Goal: Transaction & Acquisition: Download file/media

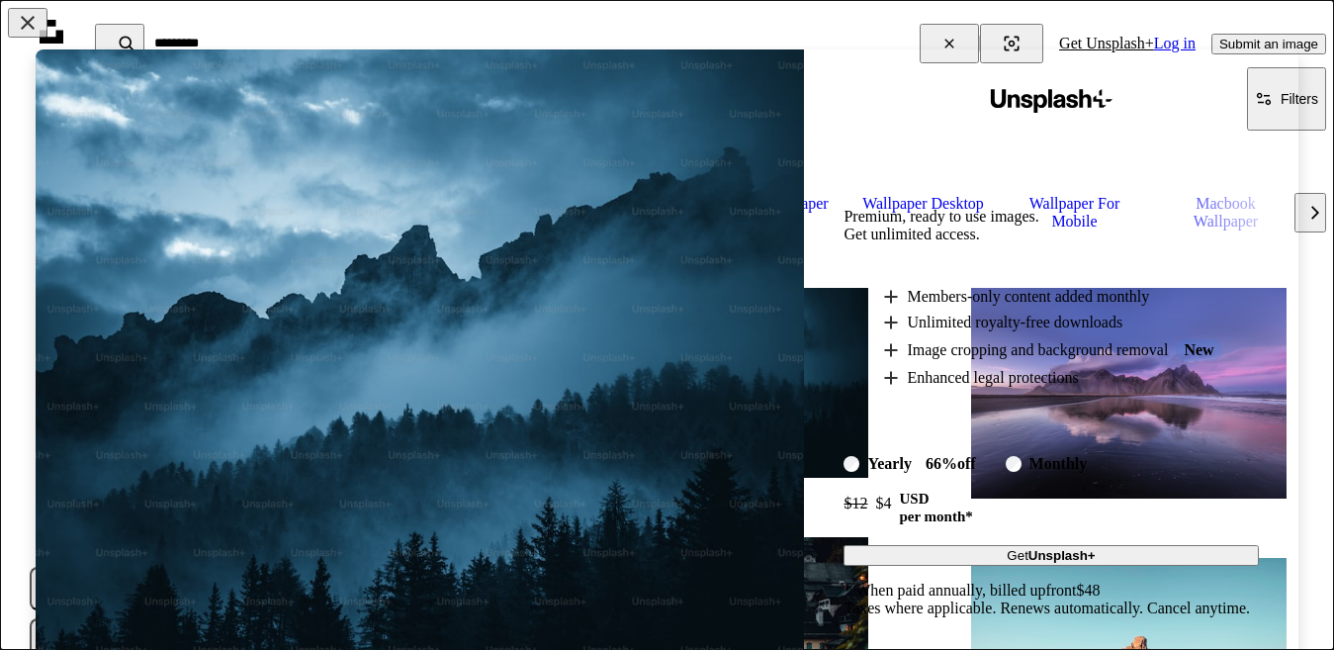
click at [941, 34] on div "An X shape Unsplash+ Premium, ready to use images. Get unlimited access. A plus…" at bounding box center [667, 325] width 1334 height 650
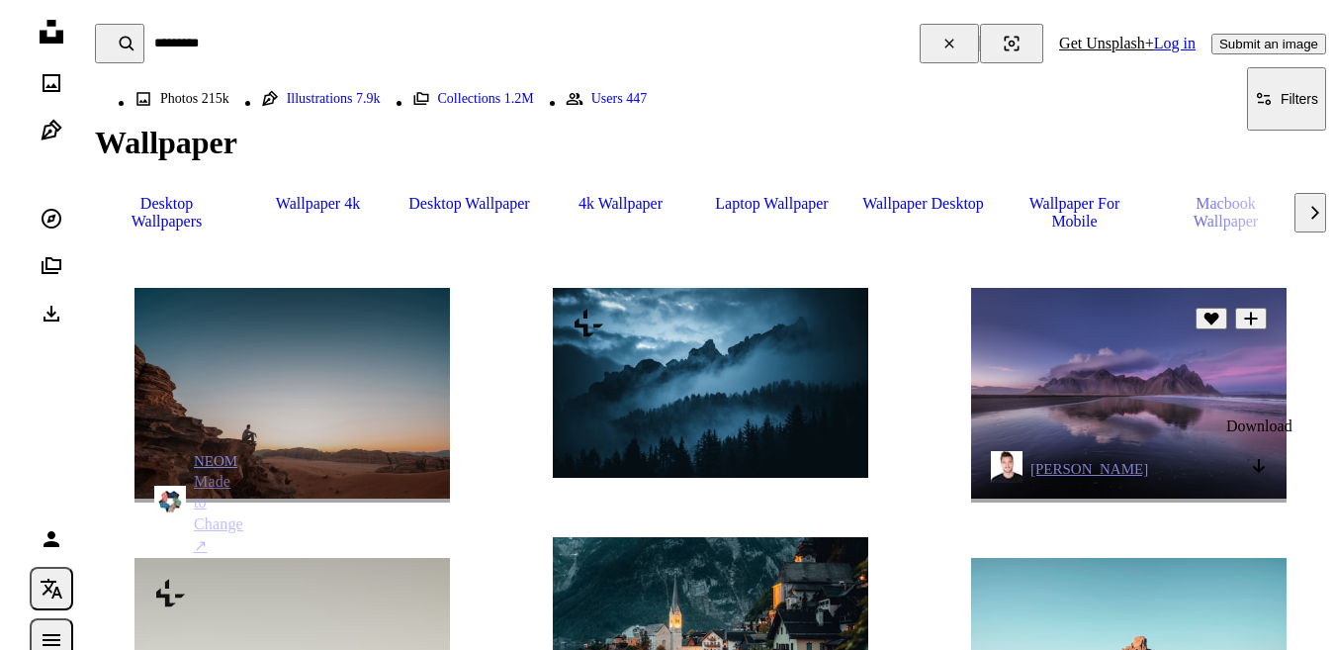
click at [1258, 477] on icon "Arrow pointing down" at bounding box center [1259, 466] width 16 height 24
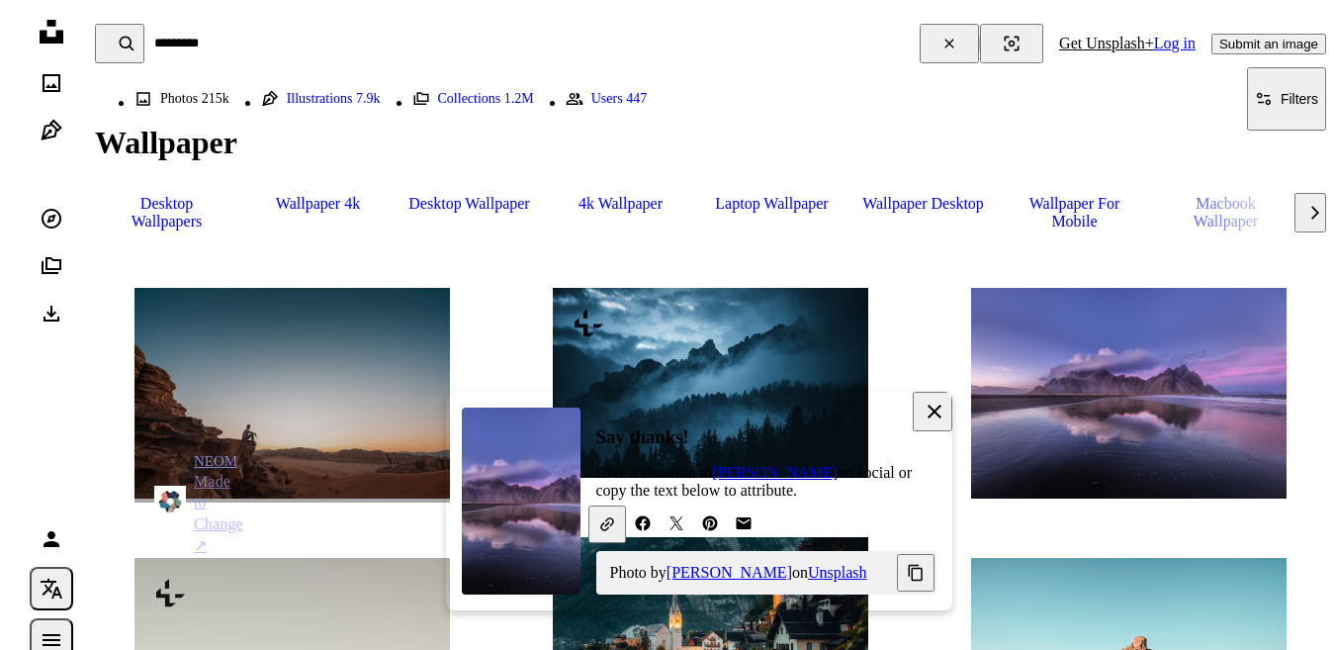
click at [938, 417] on icon "button" at bounding box center [935, 411] width 14 height 14
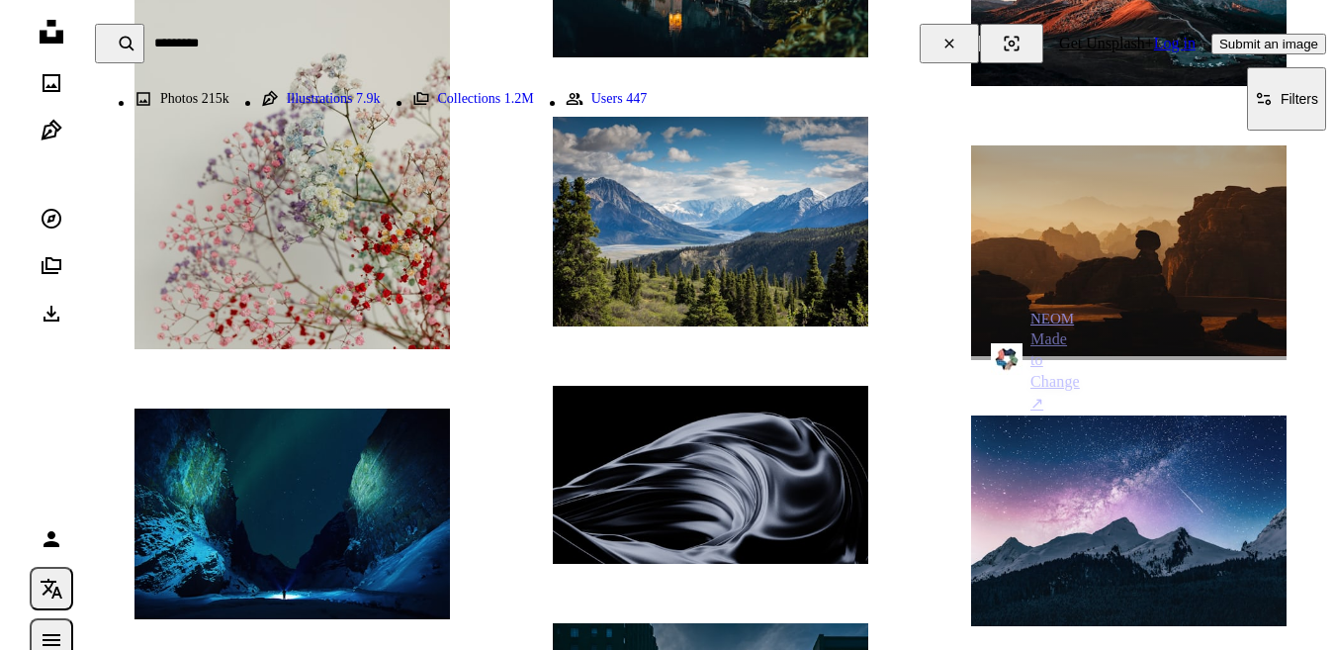
scroll to position [877, 0]
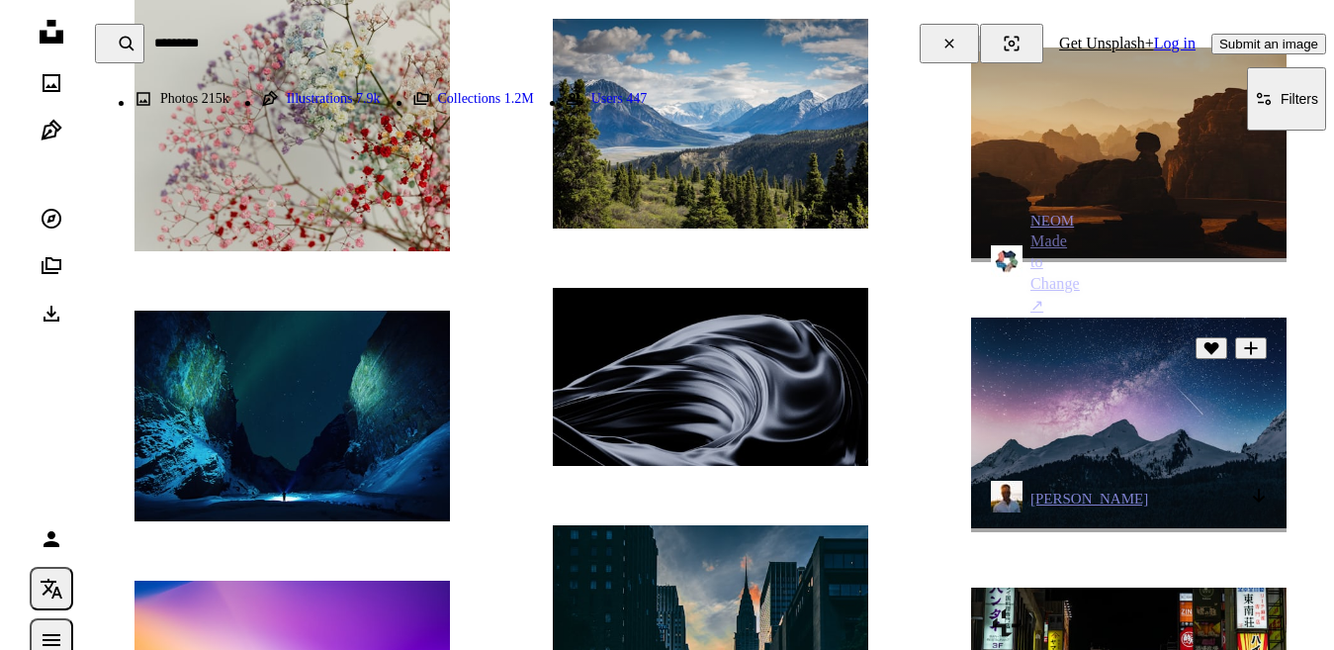
click at [1252, 502] on icon "Arrow pointing down" at bounding box center [1259, 496] width 16 height 24
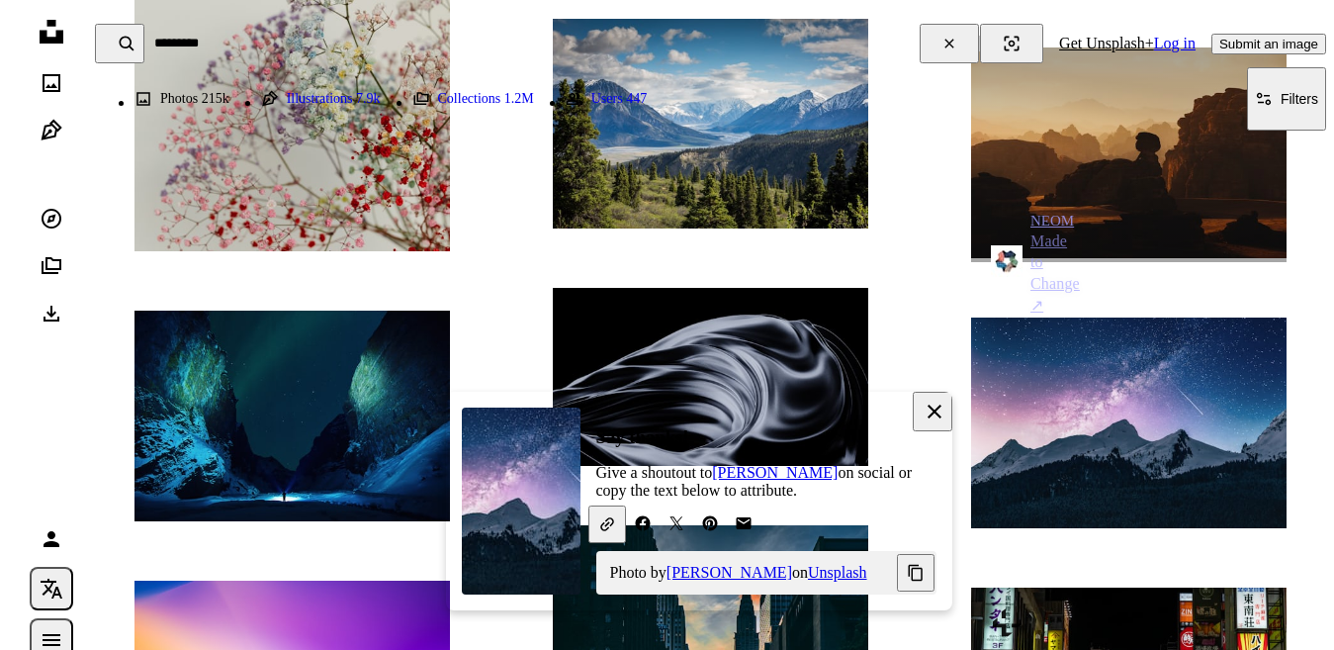
click at [937, 419] on icon "An X shape" at bounding box center [935, 412] width 24 height 24
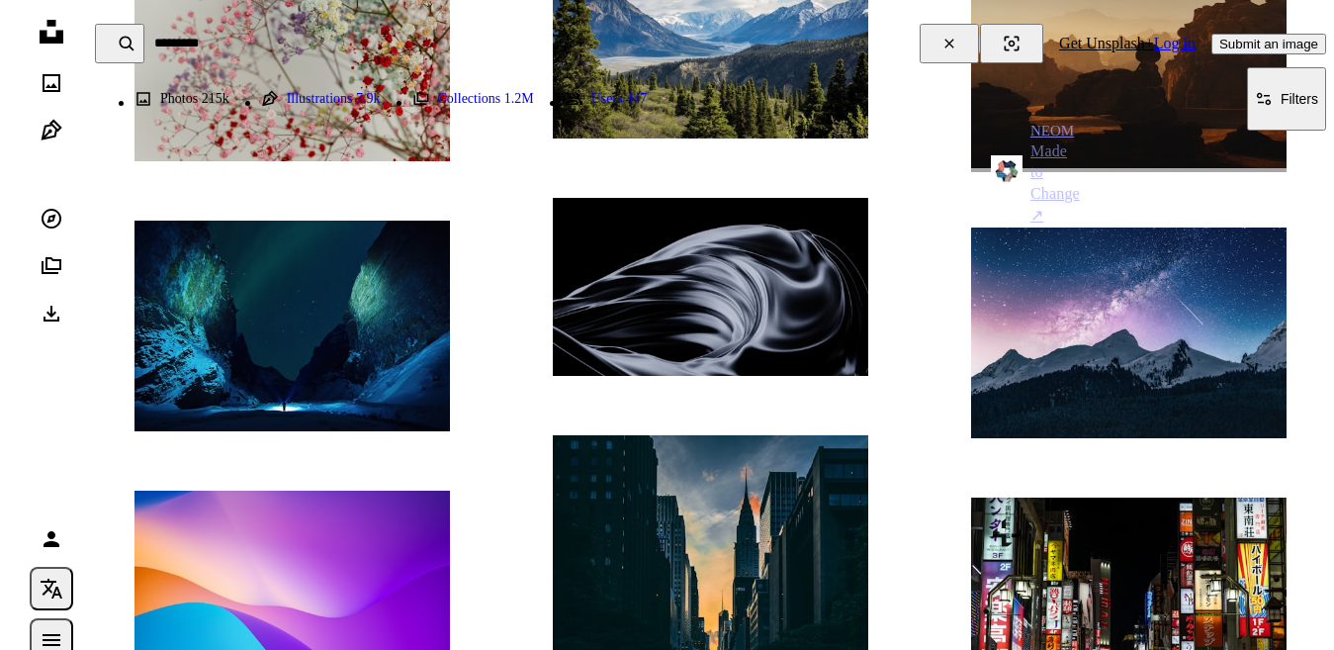
scroll to position [974, 0]
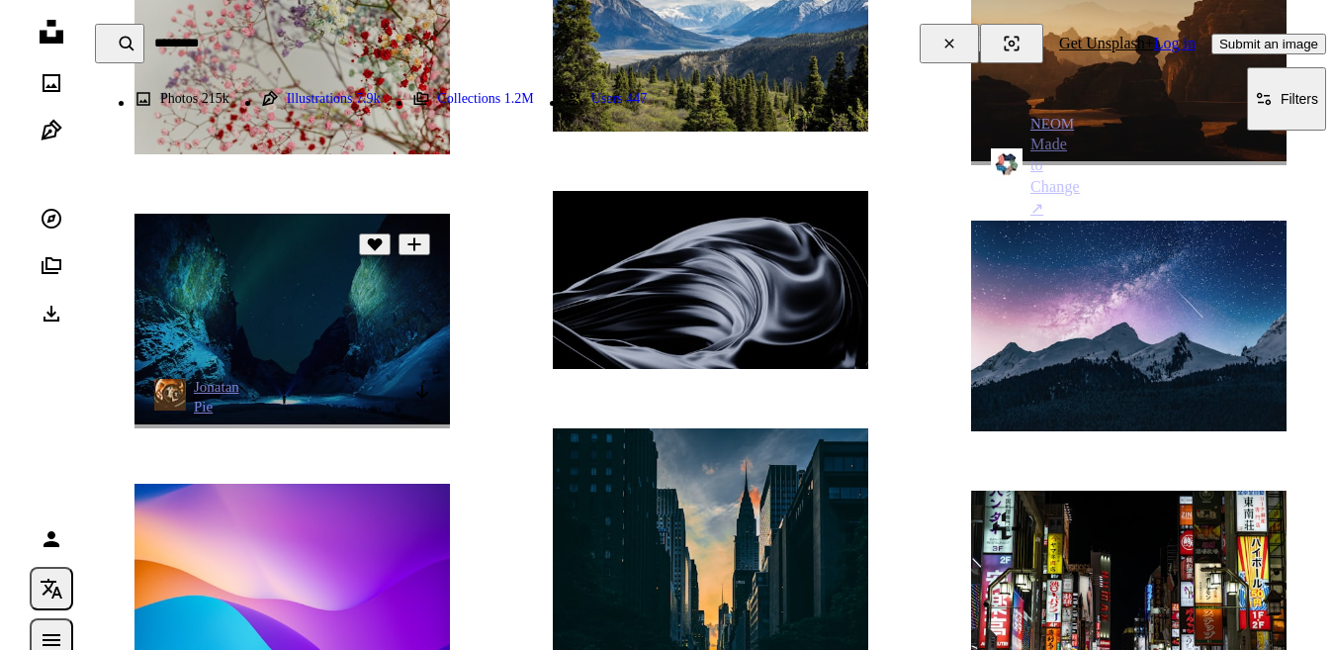
click at [412, 407] on img at bounding box center [291, 319] width 315 height 211
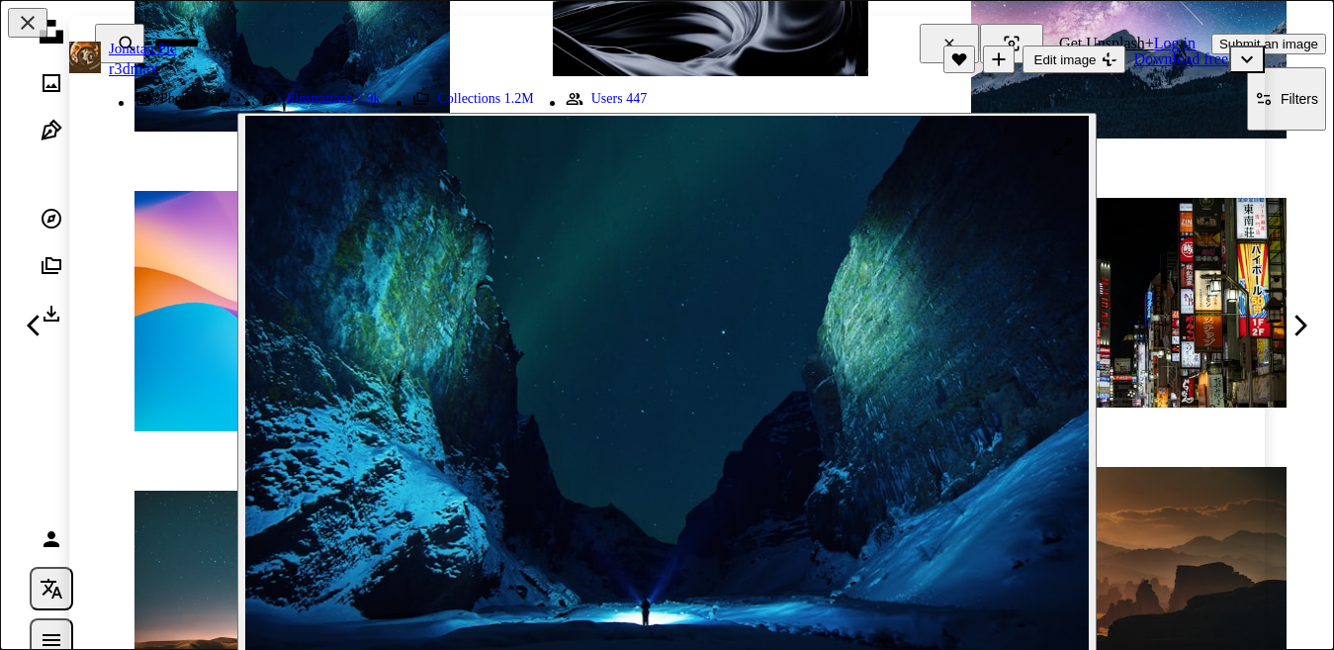
scroll to position [1560, 0]
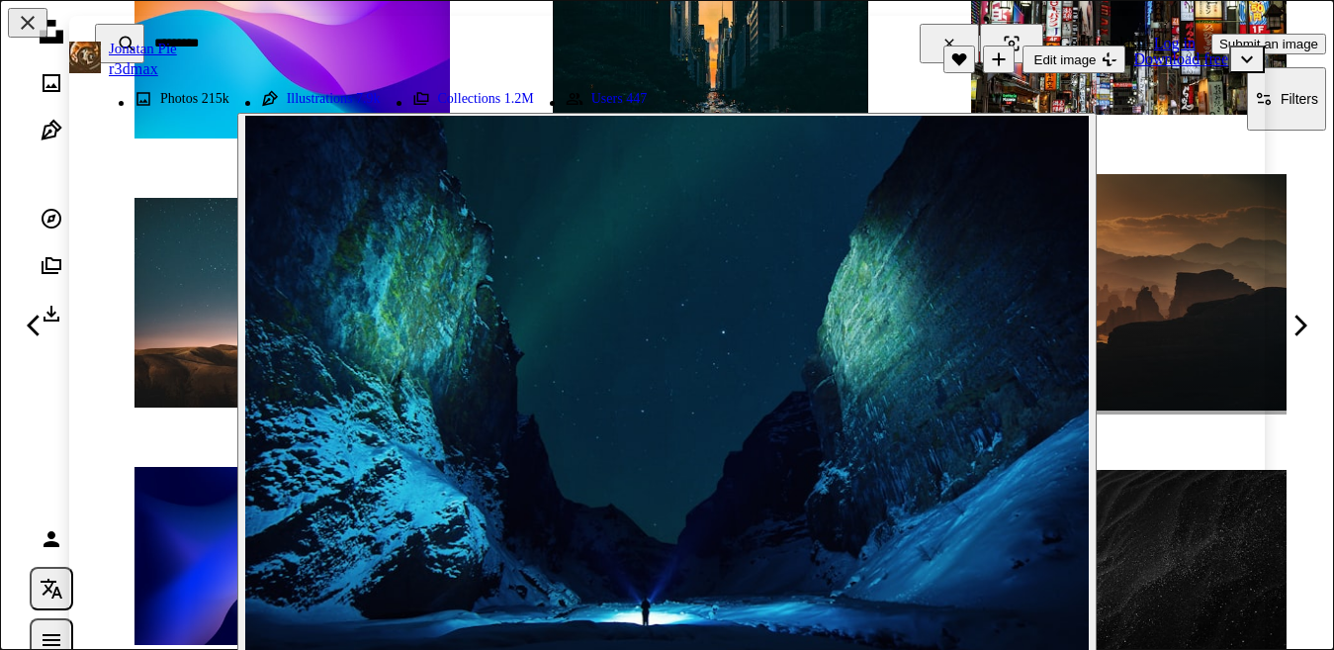
click at [941, 27] on header "Jonatan Pie r3dmax A heart A plus sign Edit image Plus sign for Unsplash+ Downl…" at bounding box center [667, 59] width 1196 height 87
click at [939, 39] on header "Jonatan Pie r3dmax A heart A plus sign Edit image Plus sign for Unsplash+ Downl…" at bounding box center [667, 59] width 1196 height 87
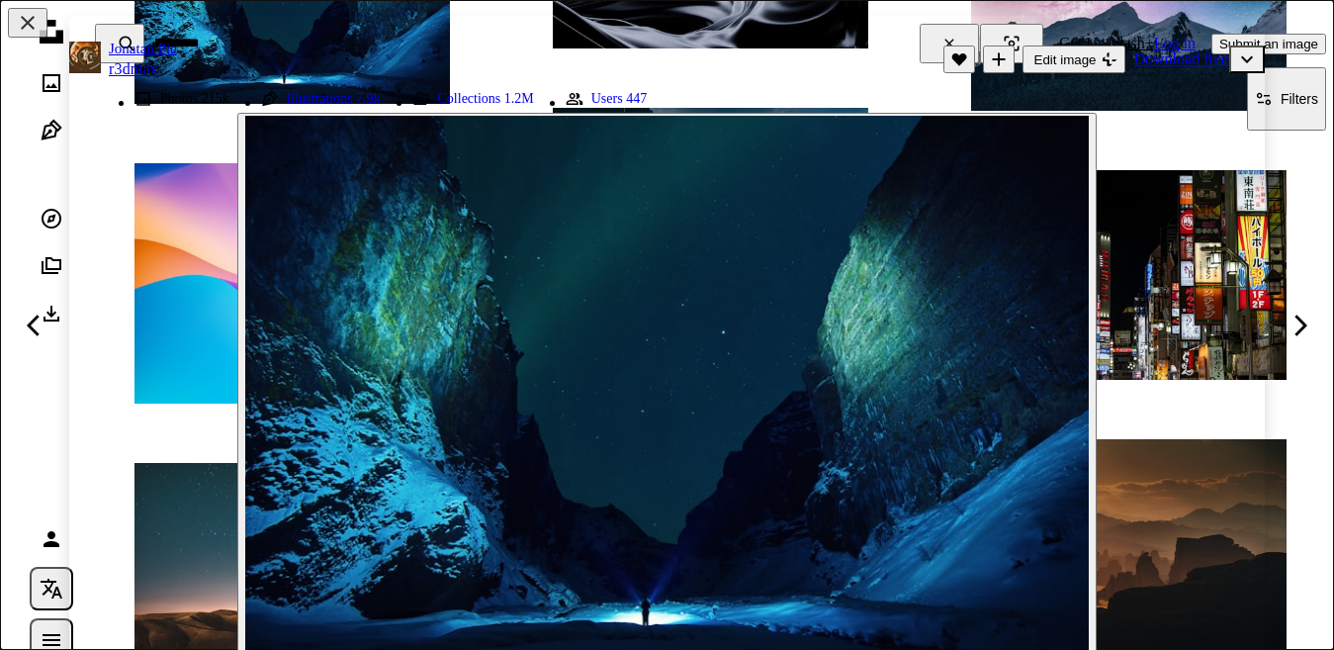
scroll to position [1267, 0]
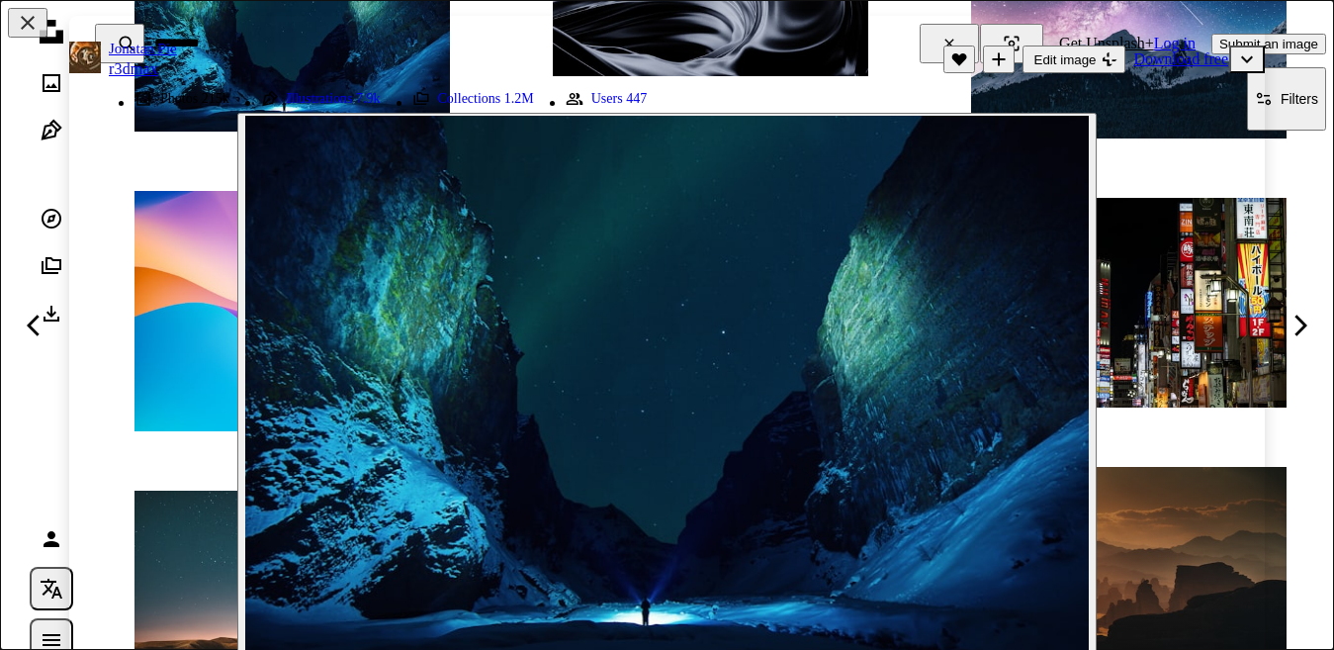
click at [953, 41] on header "Jonatan Pie r3dmax A heart A plus sign Edit image Plus sign for Unsplash+ Downl…" at bounding box center [667, 59] width 1196 height 87
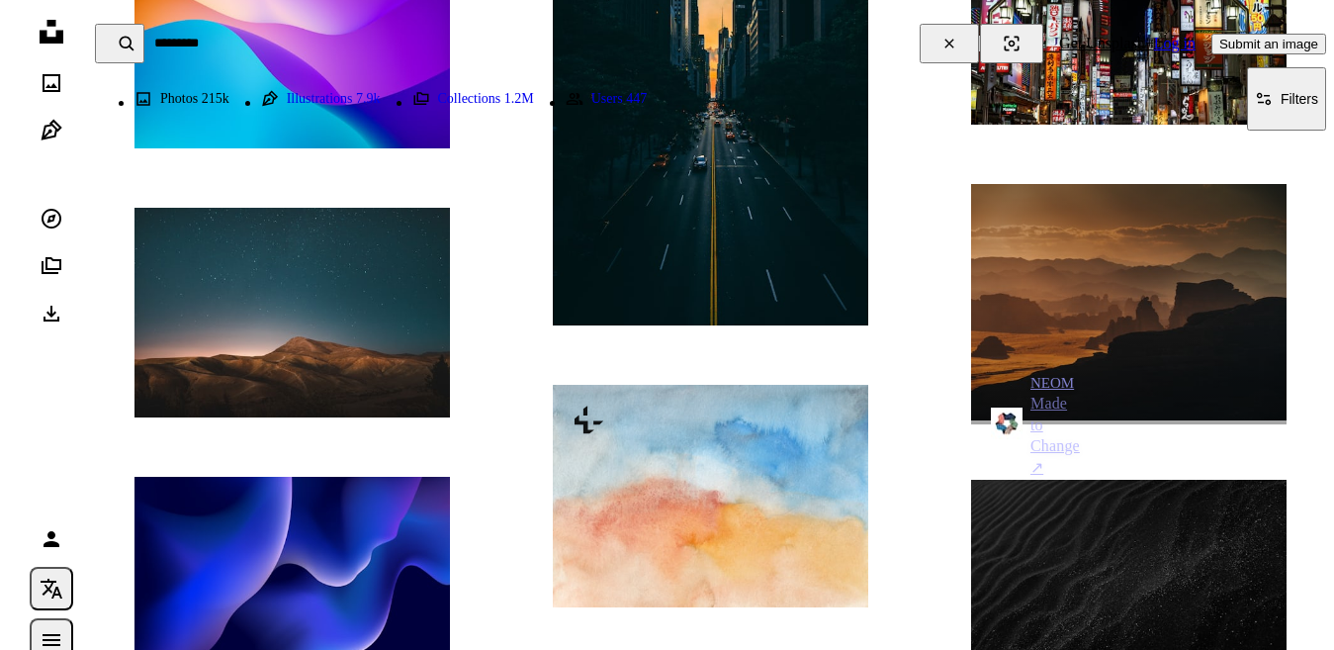
scroll to position [1560, 0]
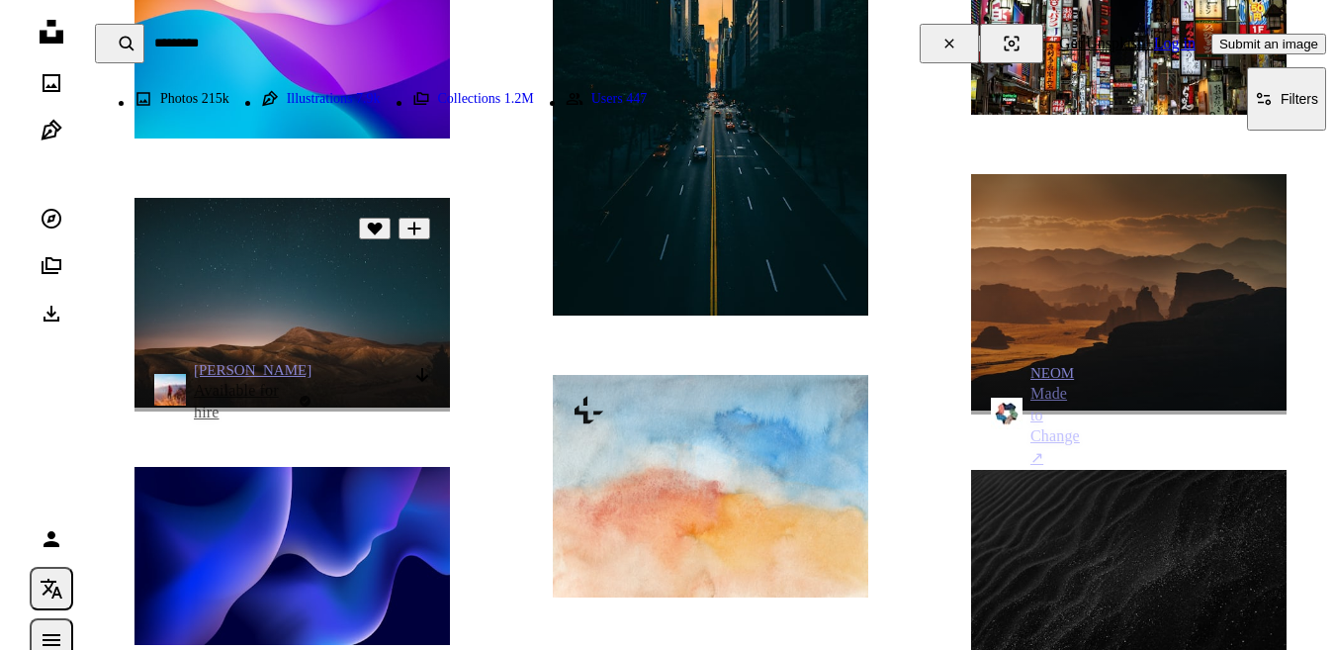
click at [419, 384] on icon "Arrow pointing down" at bounding box center [422, 375] width 16 height 24
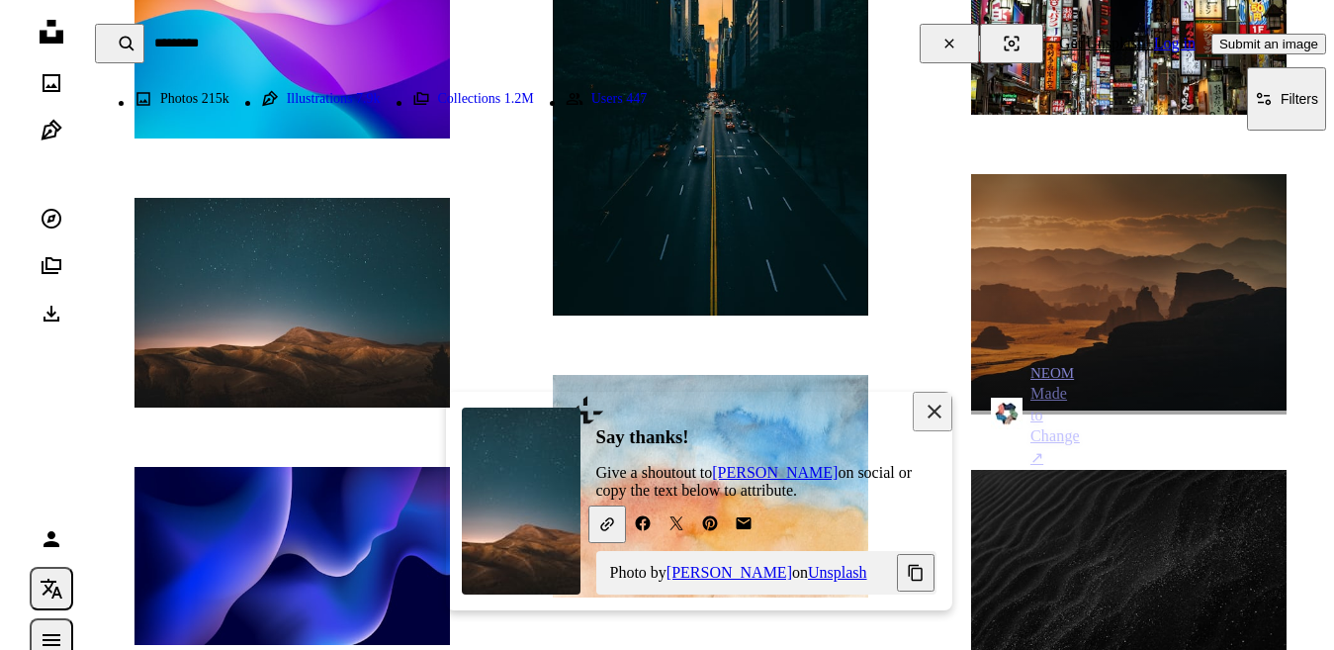
click at [911, 417] on div "Say thanks! Give a shoutout to [PERSON_NAME] on social or copy the text below t…" at bounding box center [766, 500] width 340 height 187
click at [934, 408] on icon "An X shape" at bounding box center [935, 412] width 24 height 24
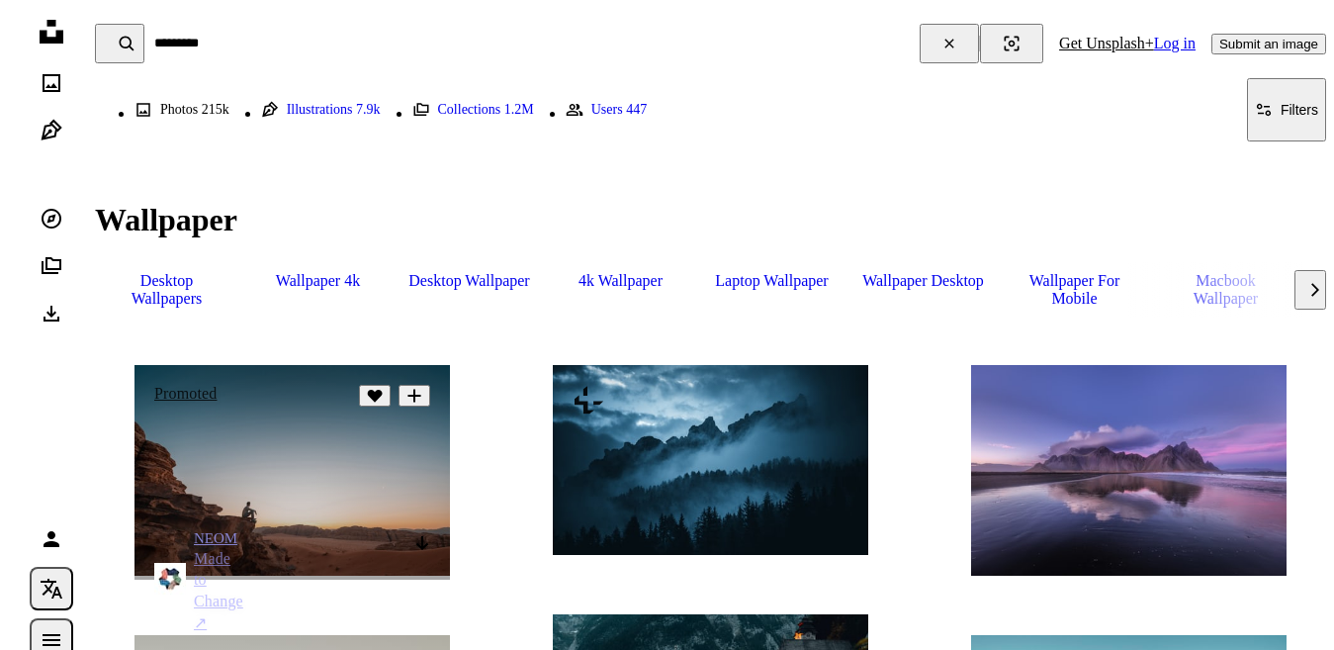
scroll to position [0, 0]
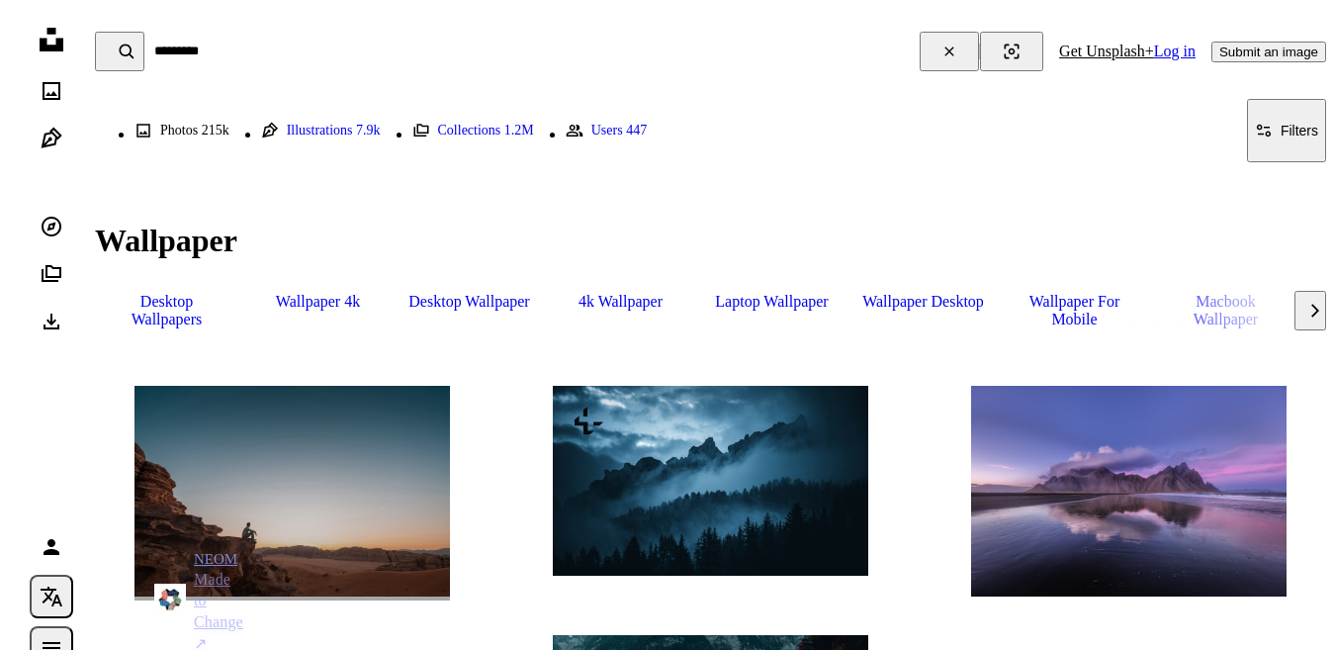
click at [255, 44] on input "*********" at bounding box center [531, 52] width 775 height 40
type input "**********"
click at [95, 32] on button "A magnifying glass" at bounding box center [119, 52] width 49 height 40
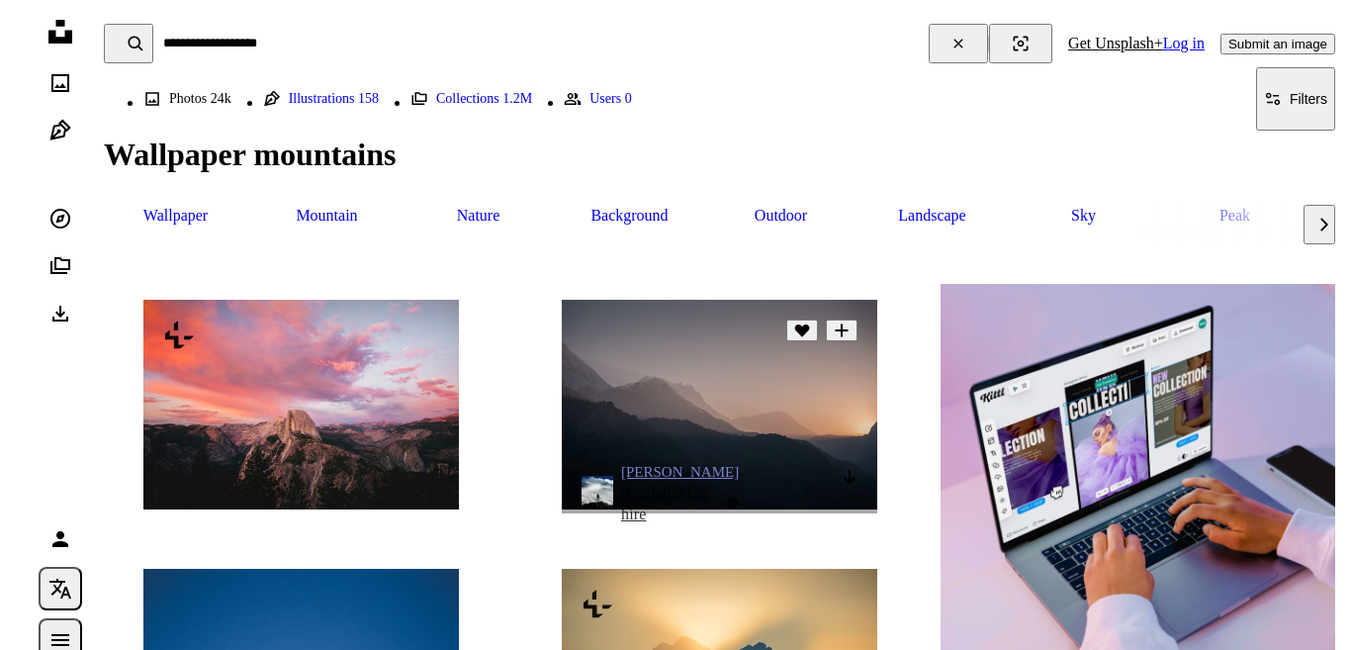
scroll to position [314, 0]
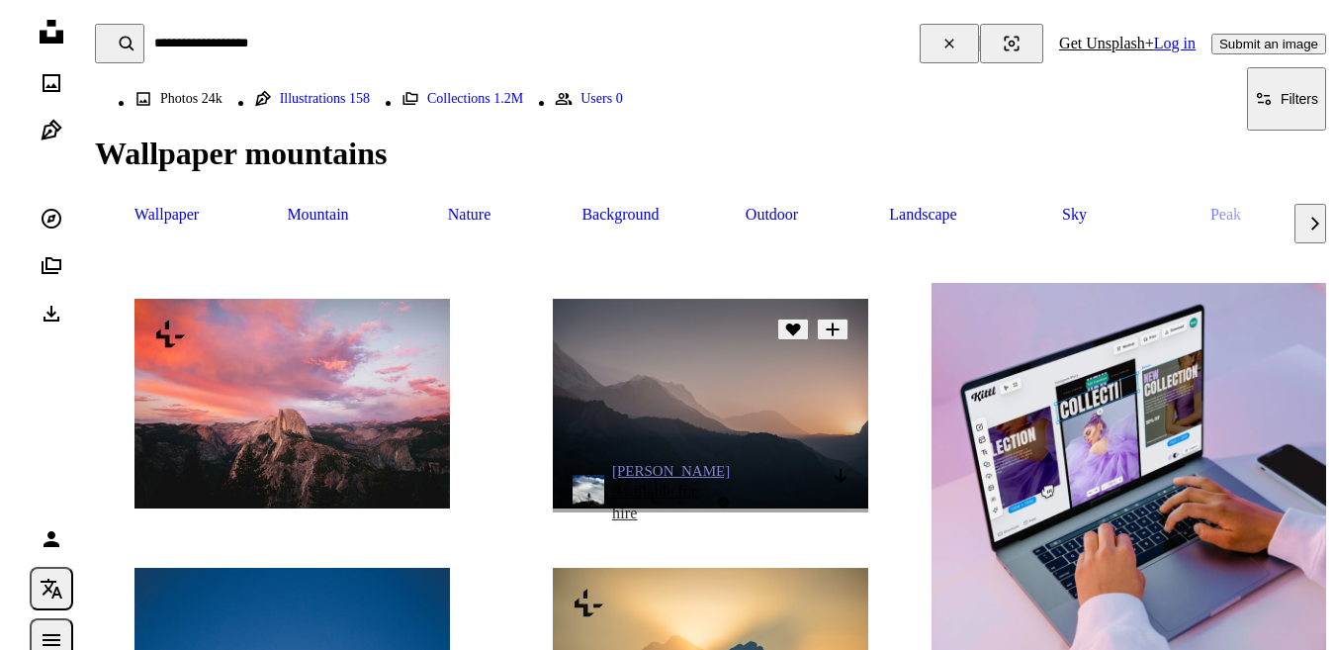
click at [666, 435] on img at bounding box center [710, 404] width 315 height 210
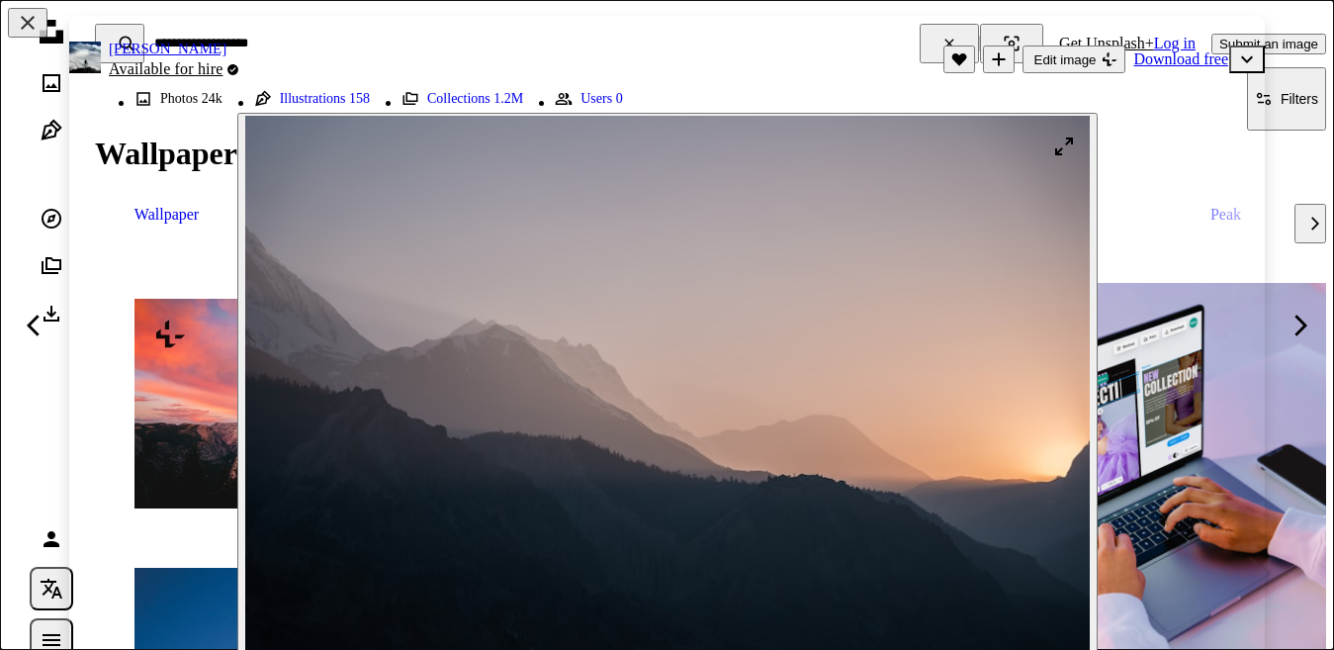
click at [782, 367] on img "Zoom in on this image" at bounding box center [667, 397] width 845 height 563
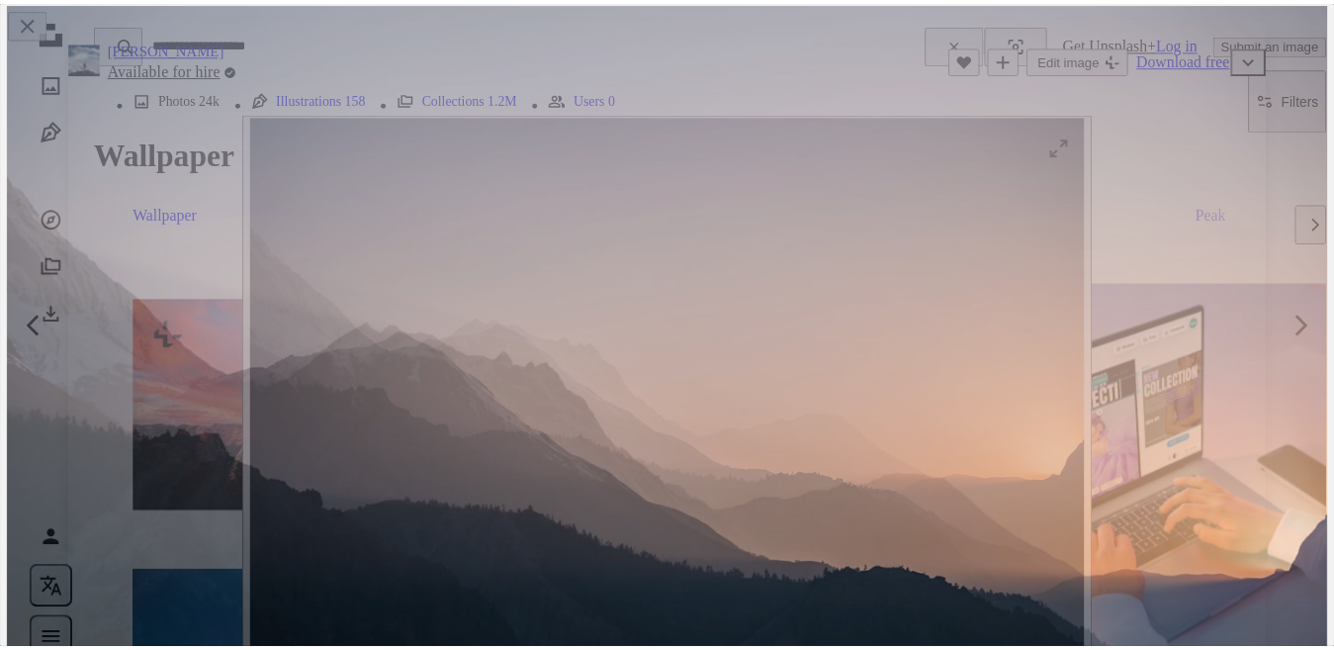
scroll to position [113, 0]
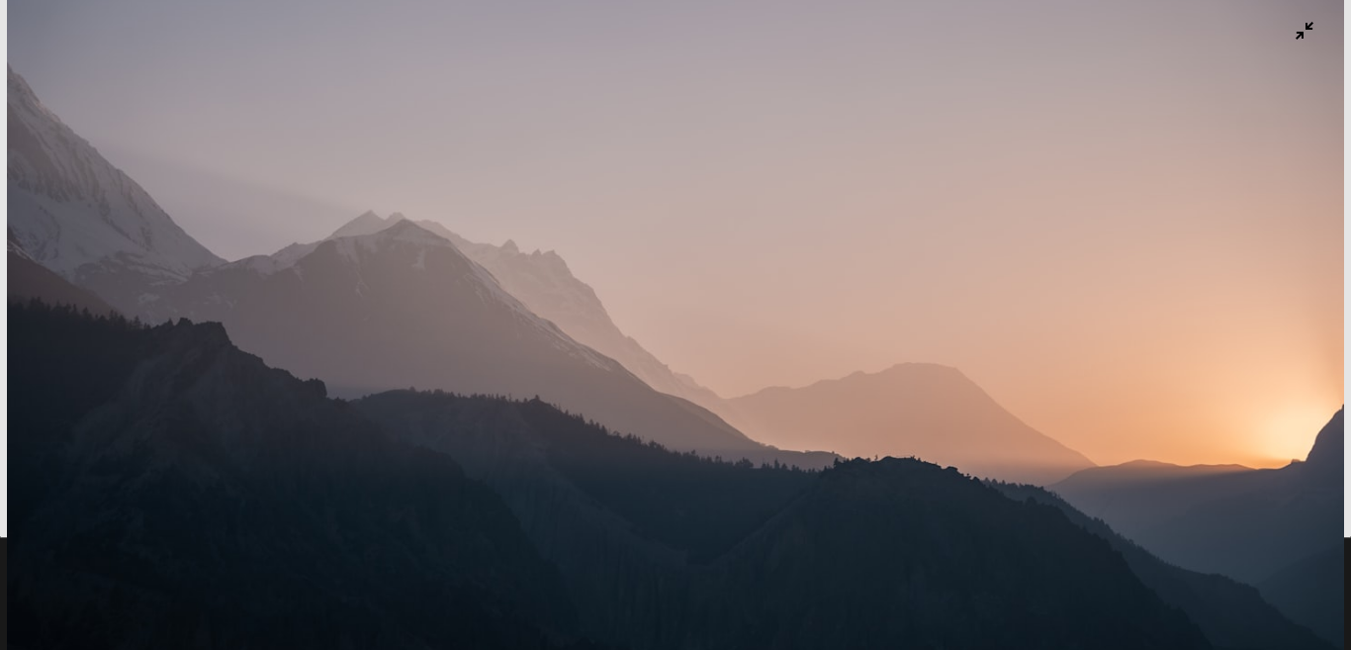
click at [782, 367] on img "Zoom out on this image" at bounding box center [675, 334] width 1337 height 891
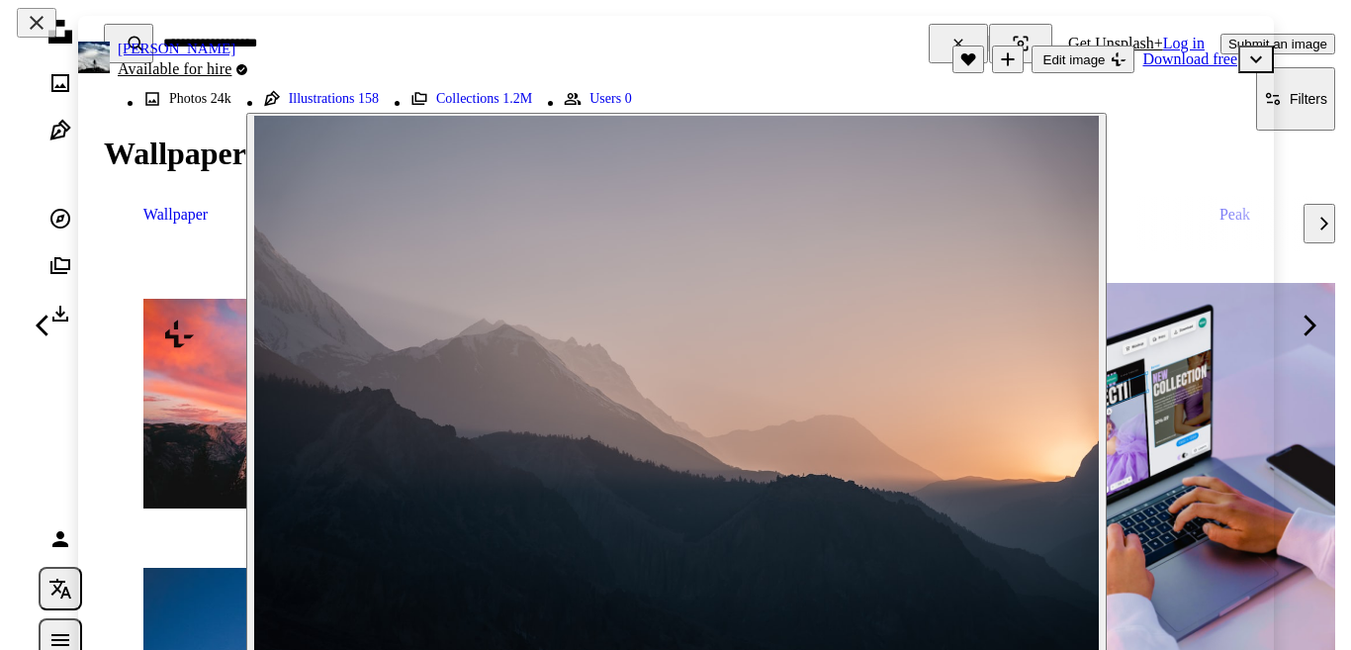
scroll to position [35, 0]
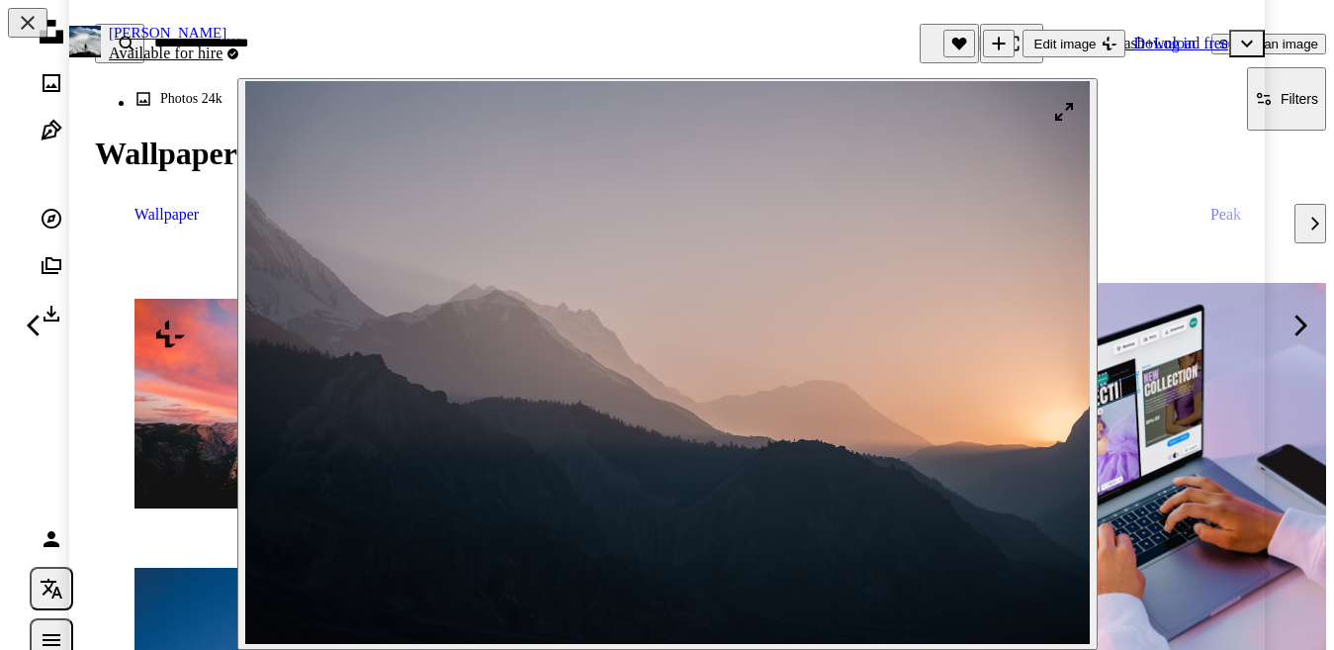
click at [1059, 113] on img "Zoom in on this image" at bounding box center [667, 362] width 845 height 563
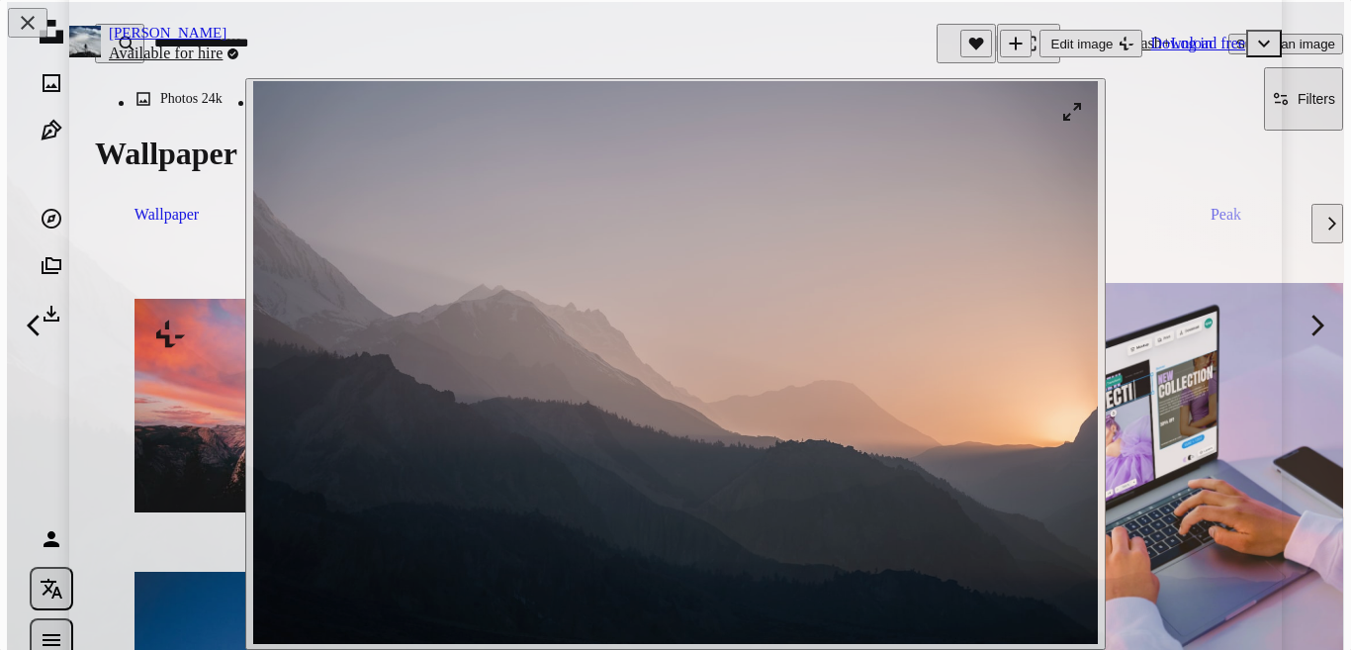
scroll to position [113, 0]
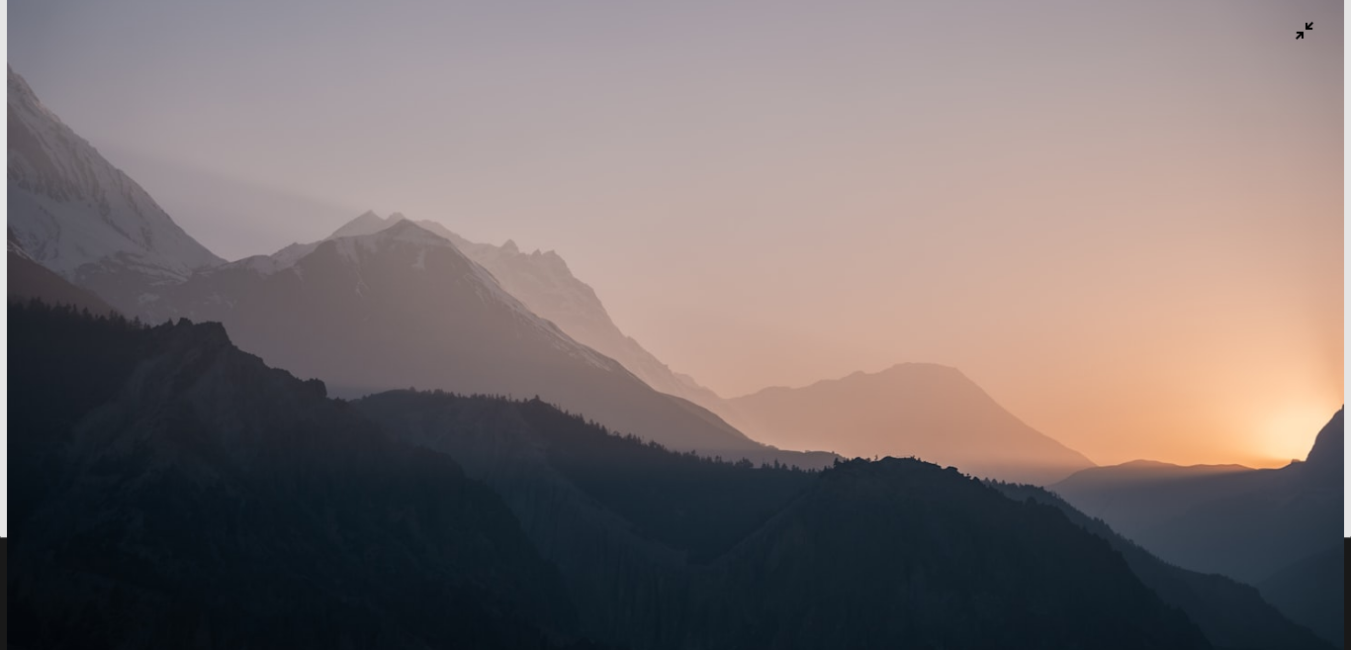
click at [1111, 167] on img "Zoom out on this image" at bounding box center [675, 334] width 1337 height 891
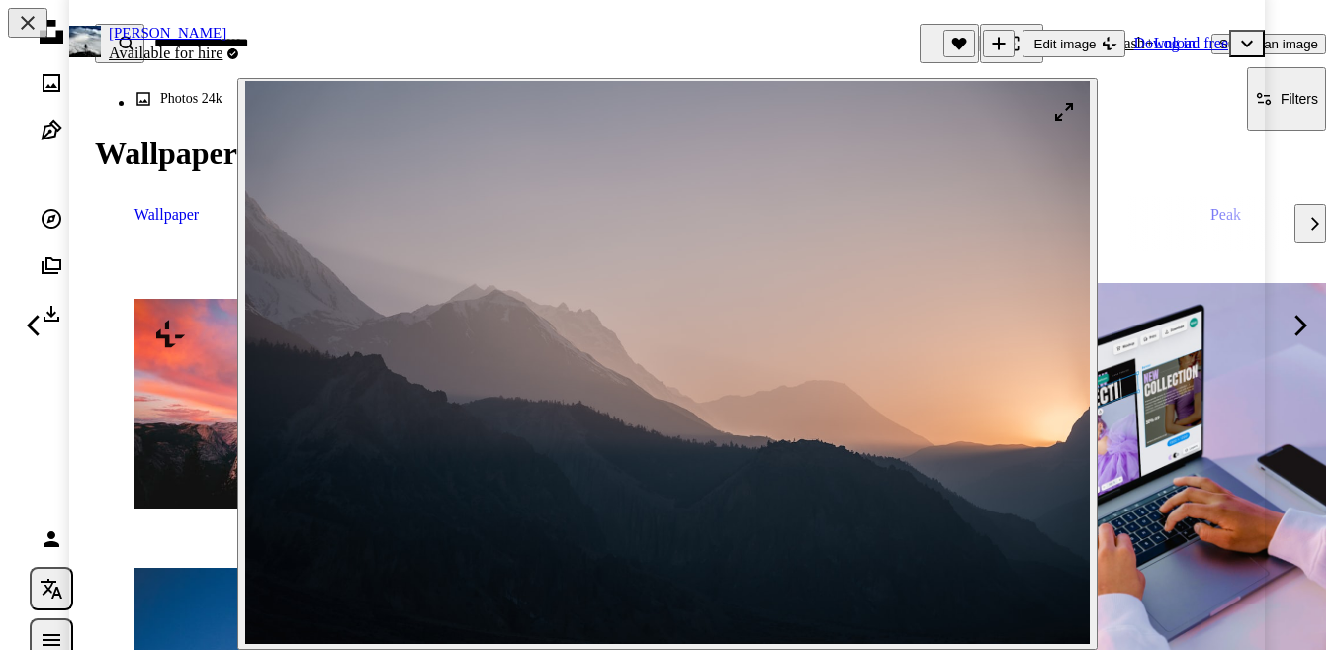
click at [919, 277] on img "Zoom in on this image" at bounding box center [667, 362] width 845 height 563
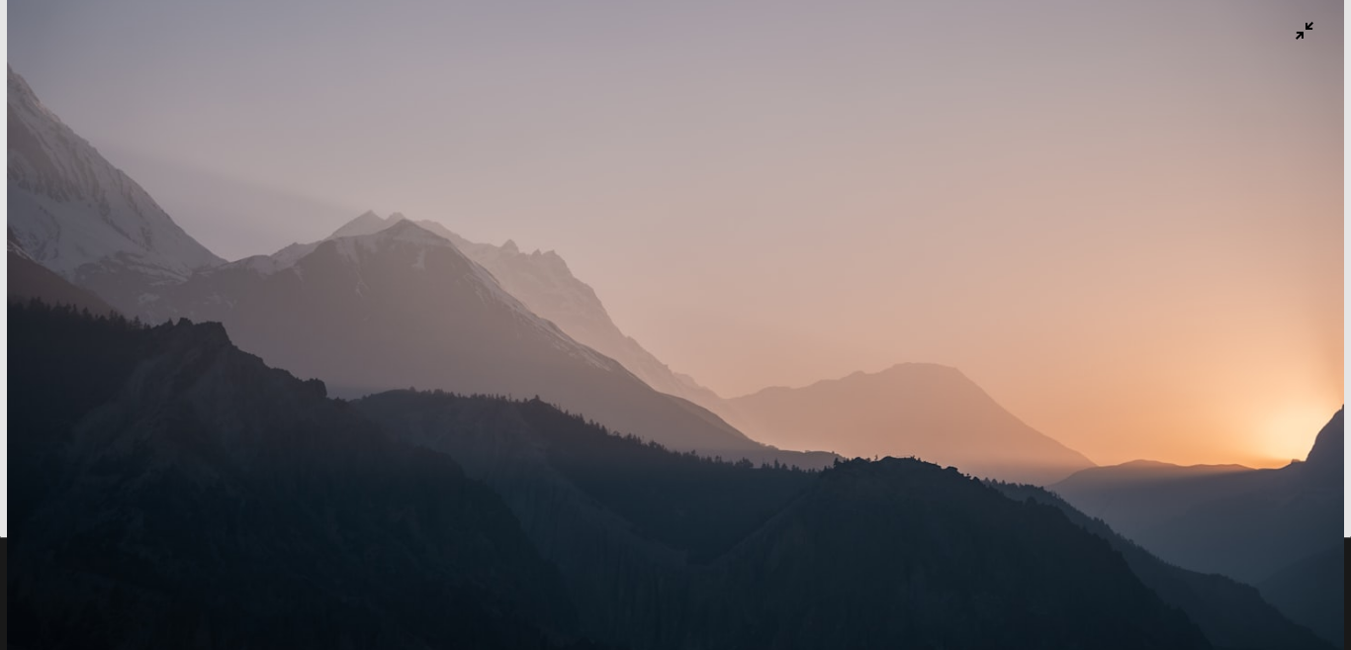
click at [919, 277] on img "Zoom out on this image" at bounding box center [675, 334] width 1337 height 891
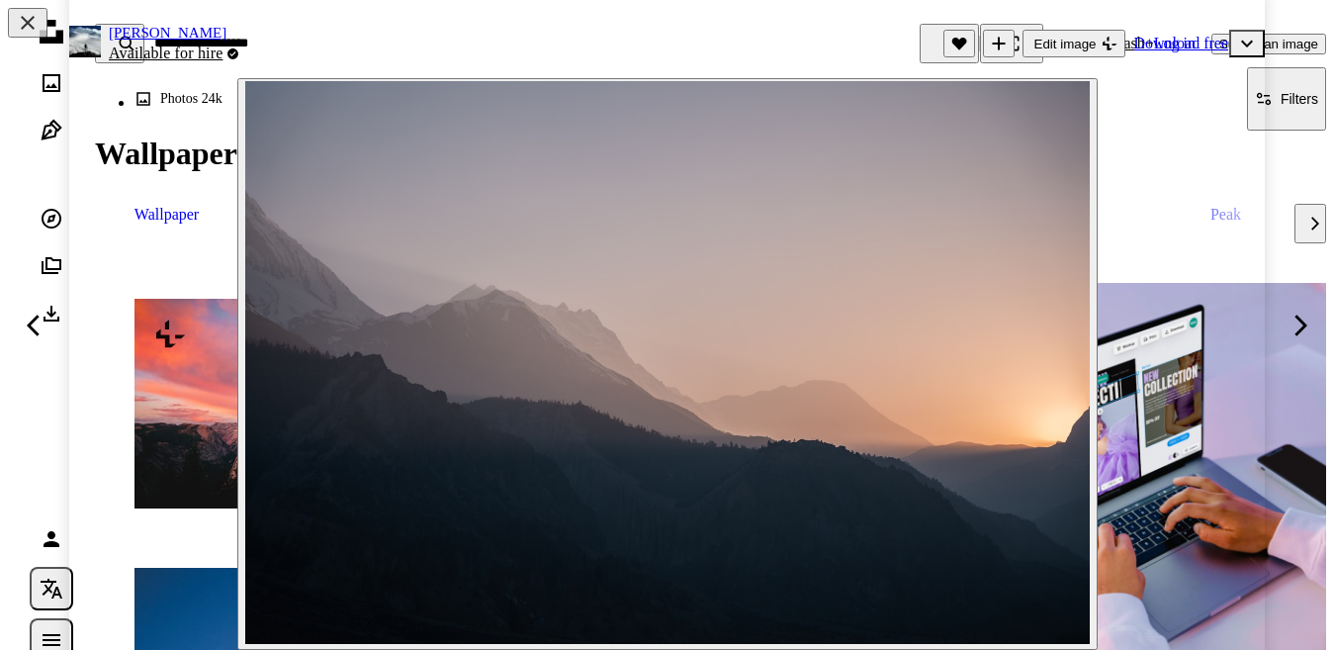
click at [1122, 170] on div "Zoom in" at bounding box center [667, 363] width 1196 height 591
click at [957, 54] on button "A heart" at bounding box center [959, 44] width 32 height 28
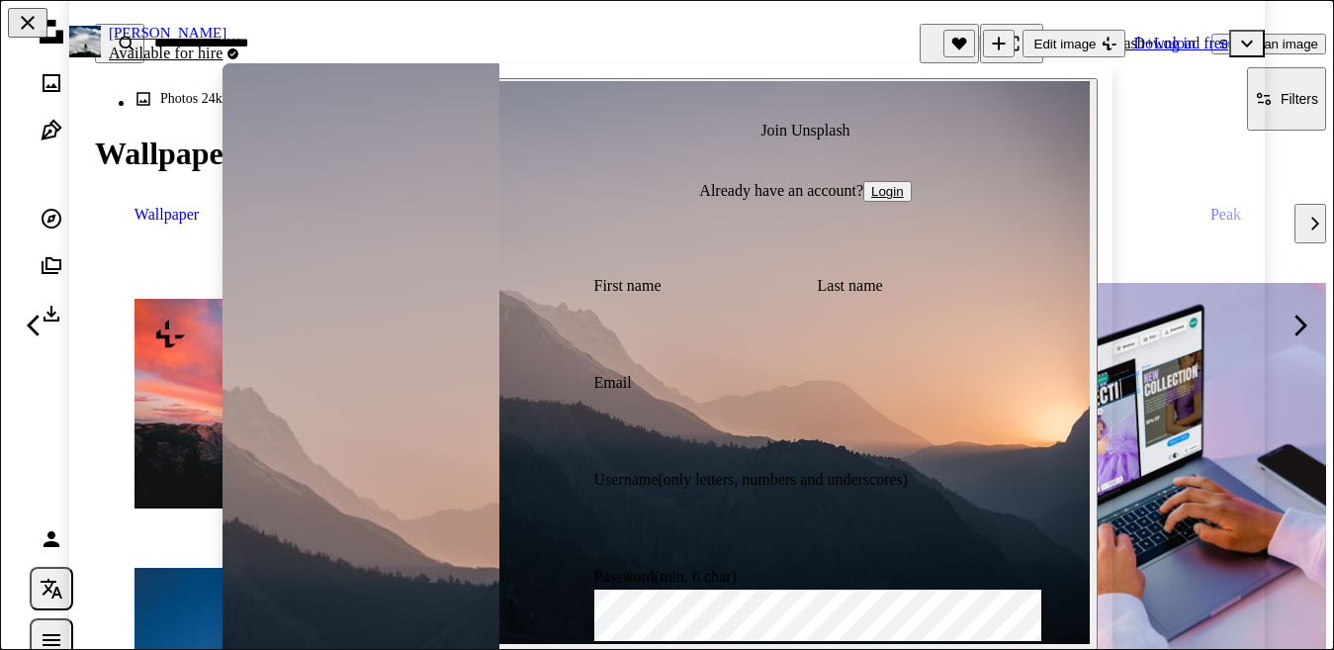
click at [1074, 120] on div "Join Unsplash Already have an account? Login First name Last name Email Usernam…" at bounding box center [805, 462] width 613 height 799
click at [1118, 125] on div "An X shape Join Unsplash Already have an account? Login First name Last name Em…" at bounding box center [667, 325] width 1334 height 650
